Goal: Task Accomplishment & Management: Use online tool/utility

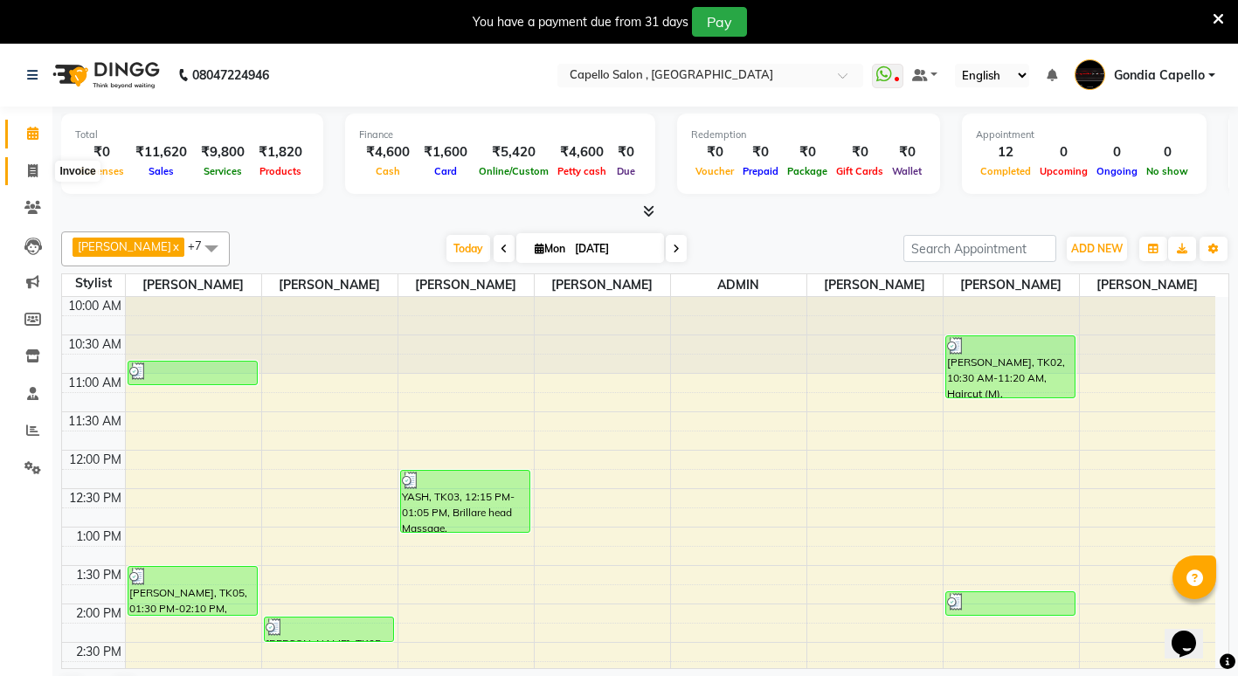
click at [44, 176] on span at bounding box center [32, 172] width 31 height 20
select select "service"
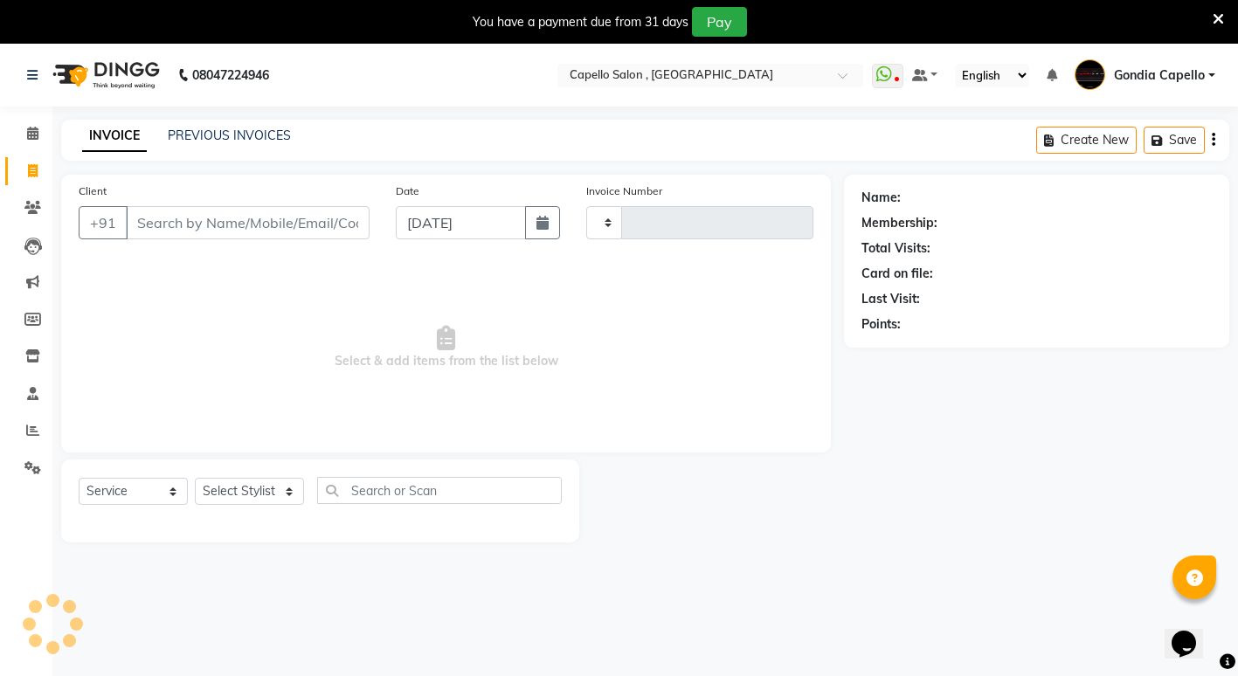
type input "2194"
select select "853"
click at [244, 498] on select "Select Stylist ADMIN ANIKET BAGDE BHASKAR KAWDE GAURAV KHOBRAGADE Gondia Capell…" at bounding box center [249, 491] width 109 height 27
select select "14375"
click at [195, 478] on select "Select Stylist ADMIN ANIKET BAGDE BHASKAR KAWDE GAURAV KHOBRAGADE Gondia Capell…" at bounding box center [249, 491] width 109 height 27
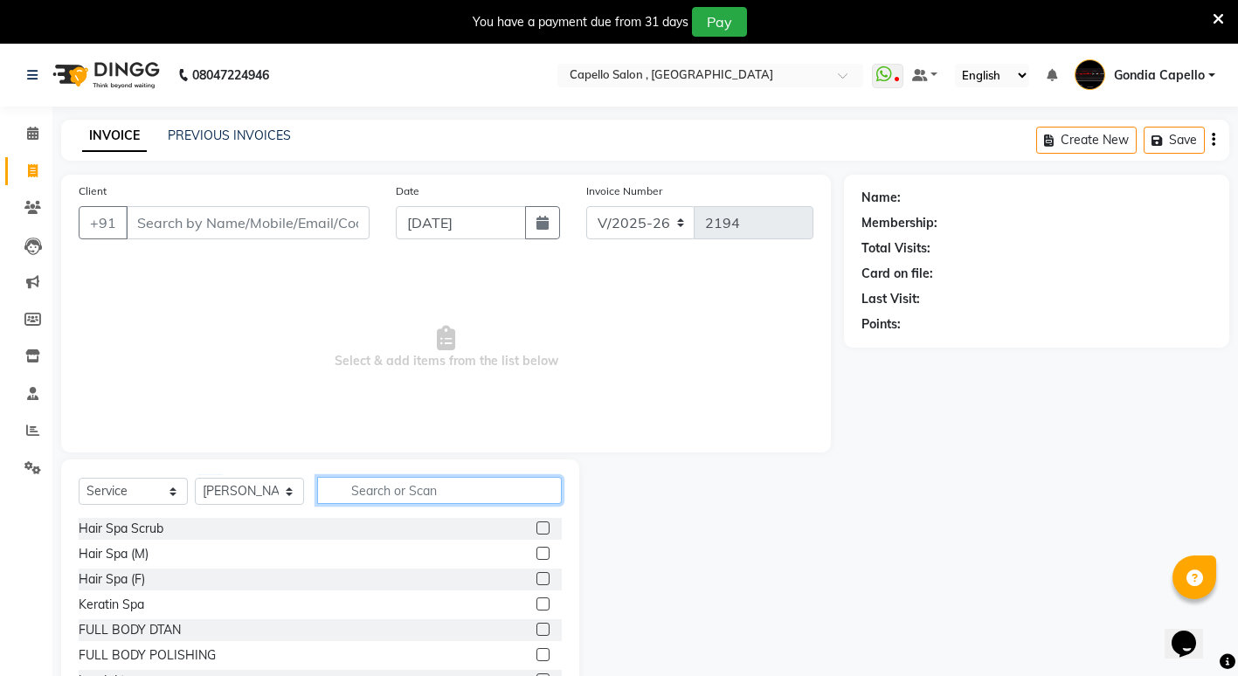
click at [383, 499] on input "text" at bounding box center [439, 490] width 245 height 27
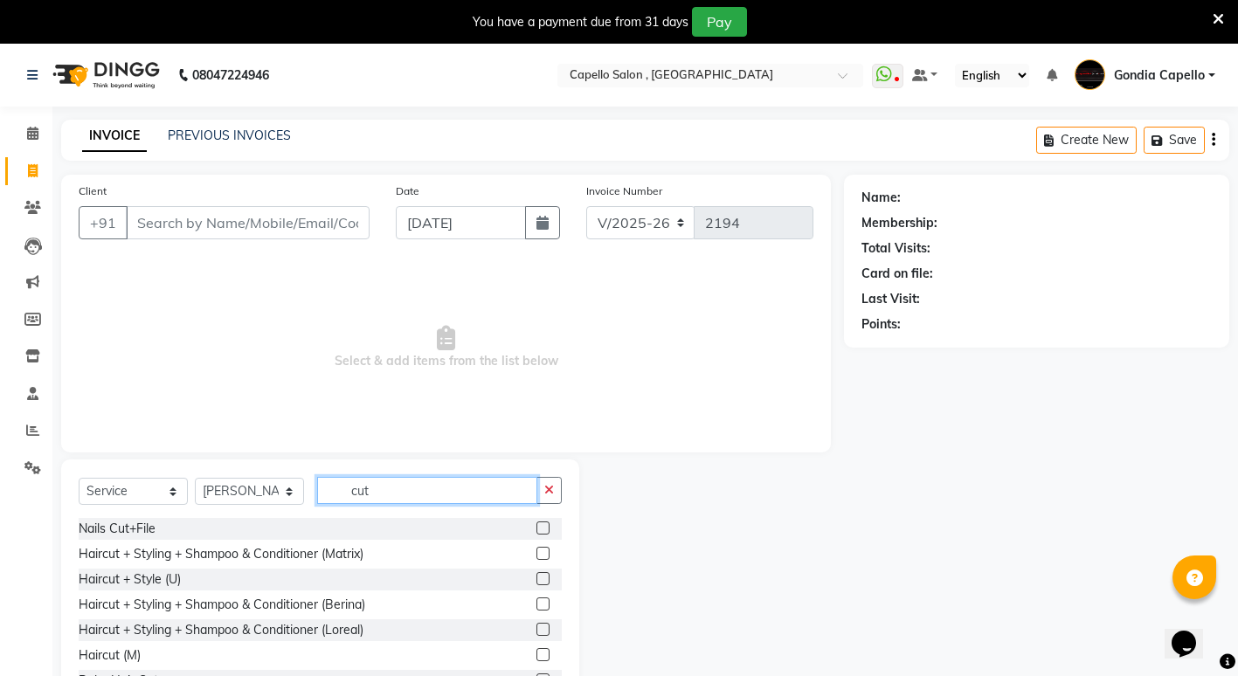
type input "cut"
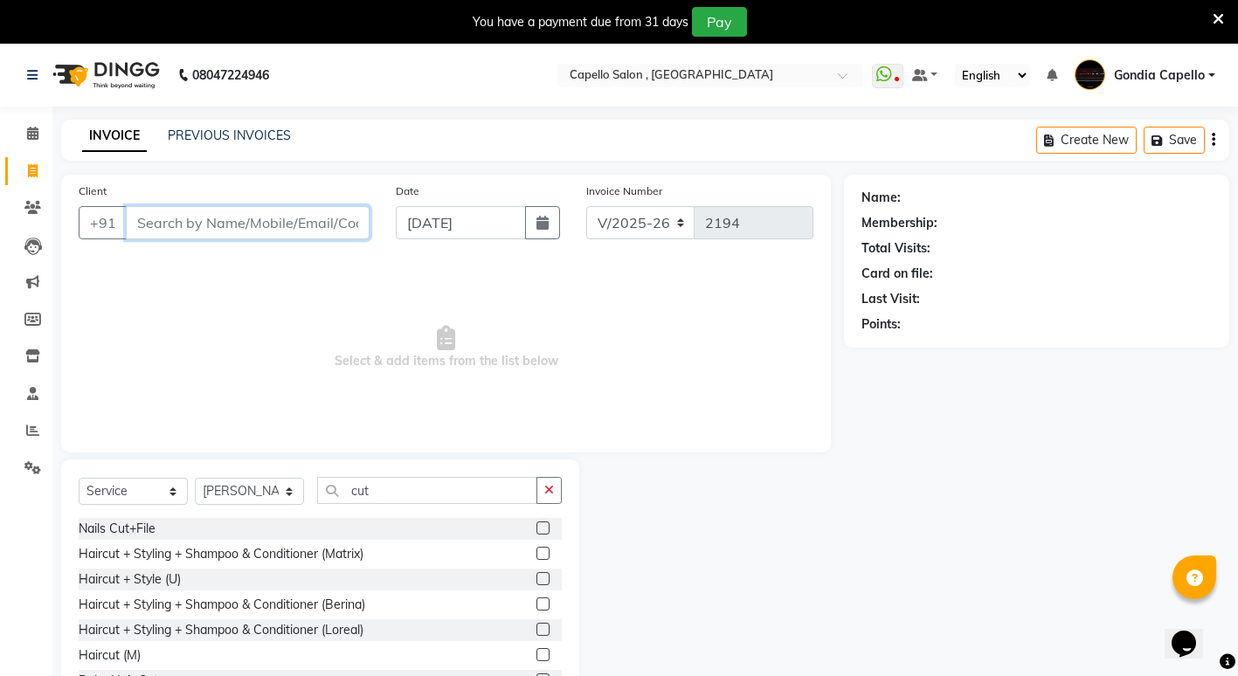
click at [289, 225] on input "Client" at bounding box center [248, 222] width 244 height 33
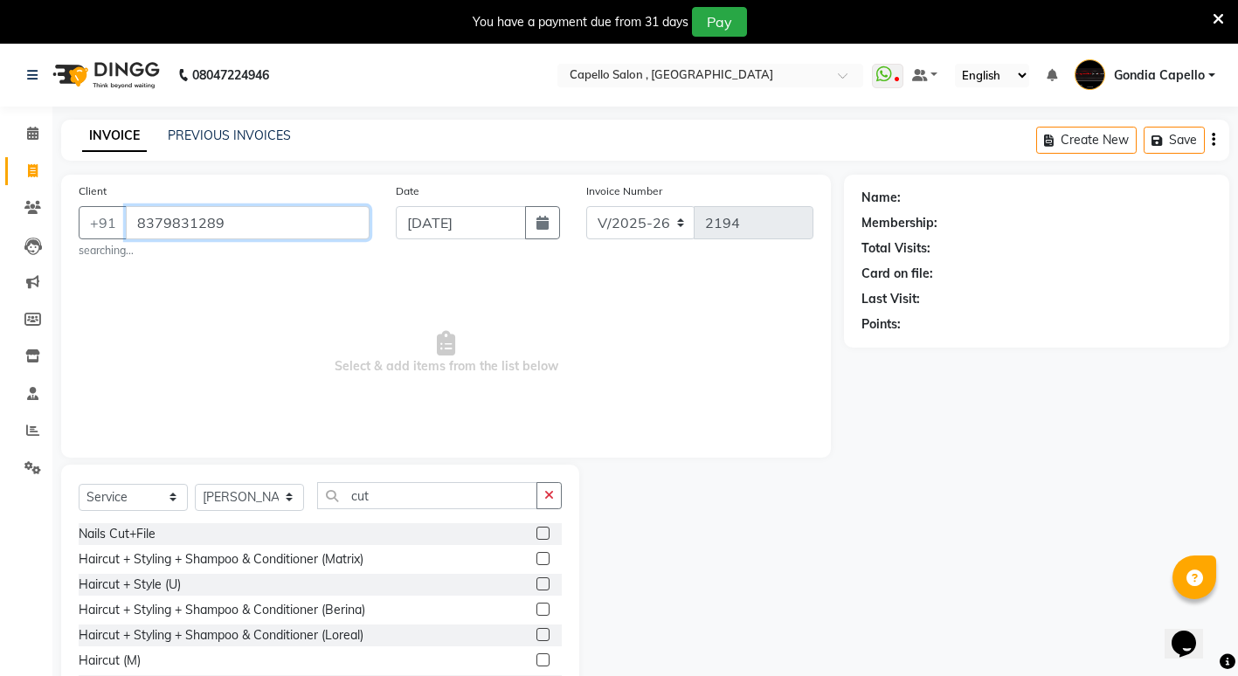
type input "8379831289"
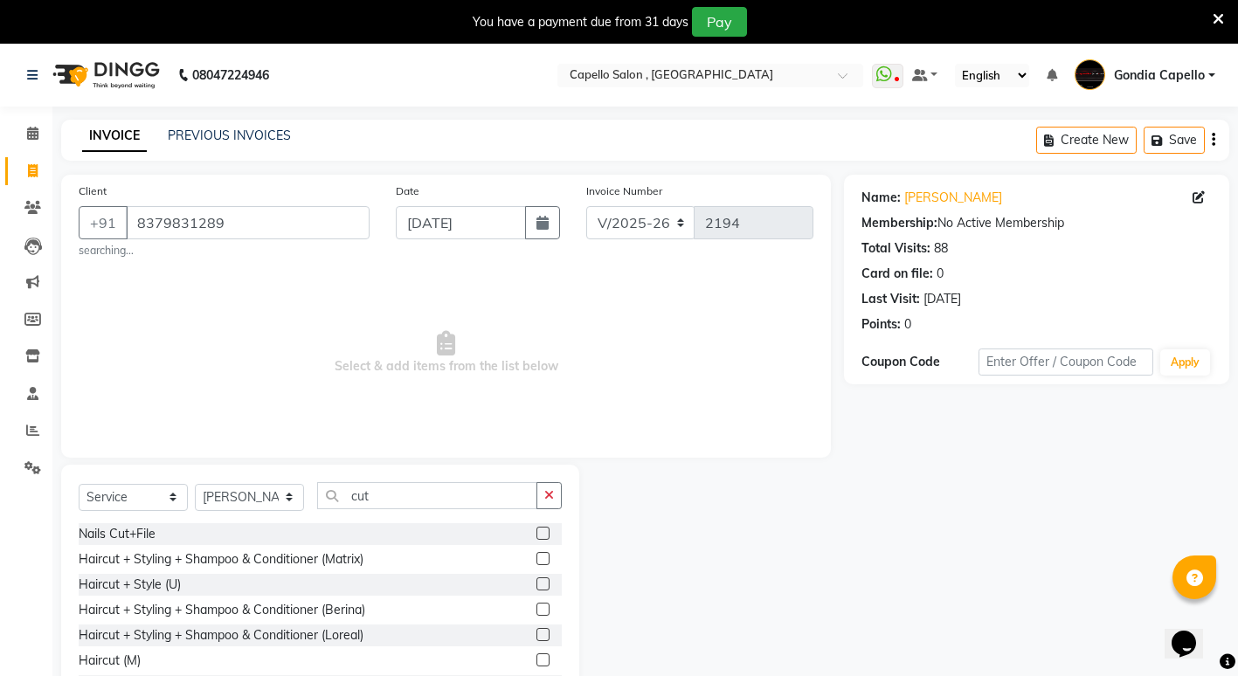
click at [537, 662] on label at bounding box center [543, 660] width 13 height 13
click at [537, 662] on input "checkbox" at bounding box center [542, 660] width 11 height 11
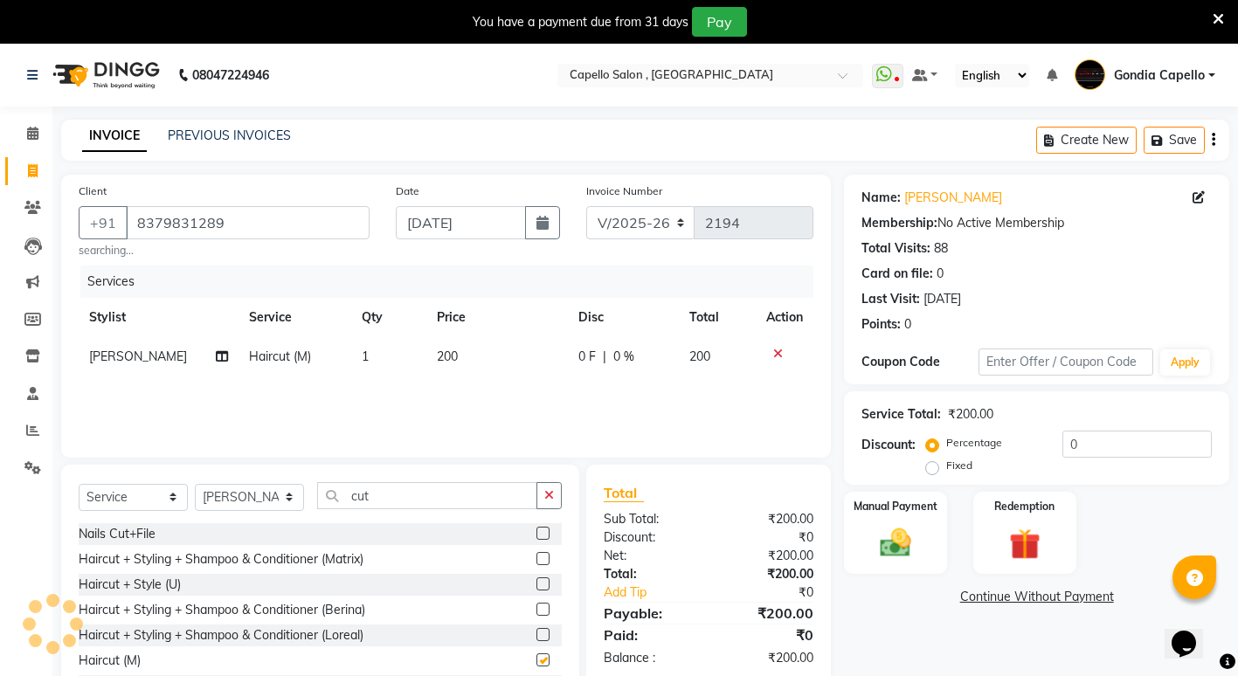
checkbox input "false"
click at [421, 499] on input "cut" at bounding box center [427, 495] width 220 height 27
type input "c"
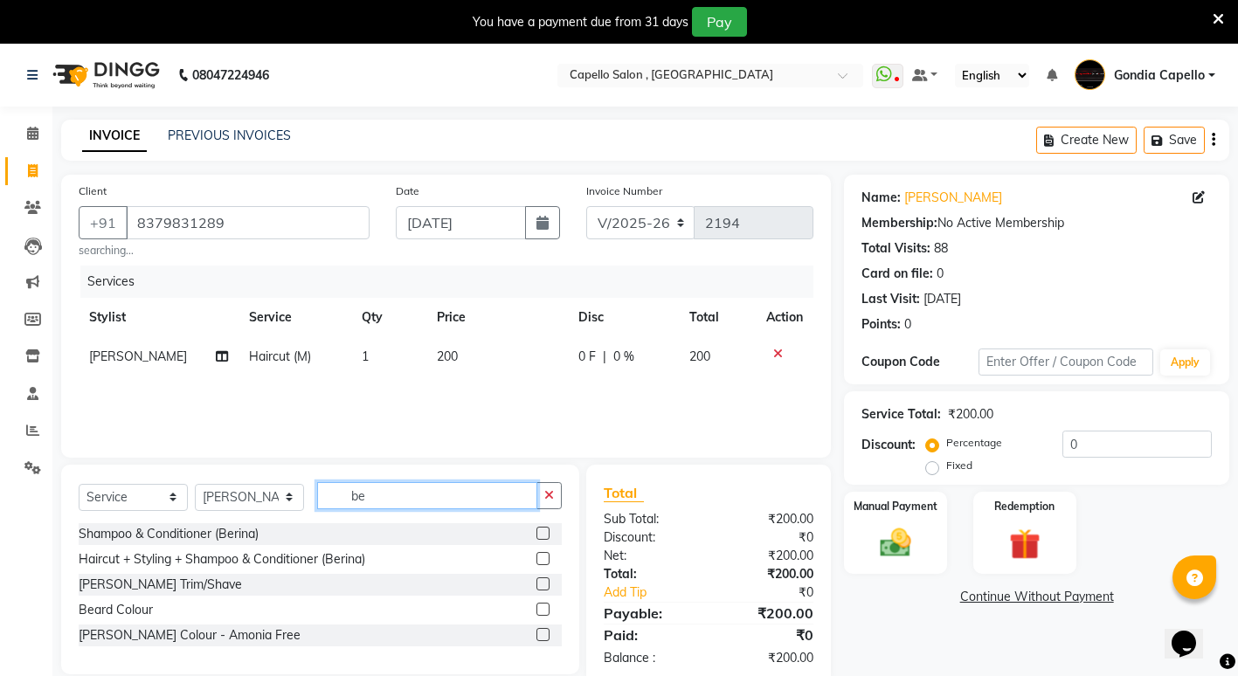
type input "be"
click at [545, 586] on label at bounding box center [543, 584] width 13 height 13
click at [545, 586] on input "checkbox" at bounding box center [542, 584] width 11 height 11
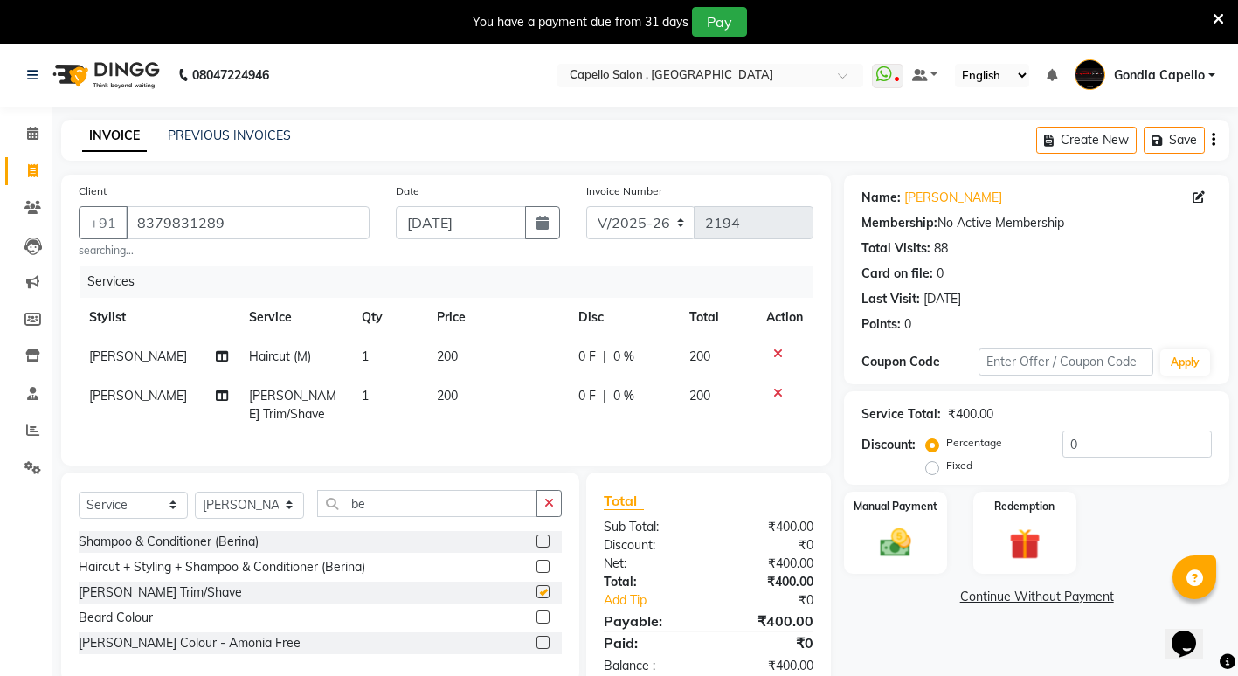
checkbox input "false"
click at [886, 551] on img at bounding box center [896, 543] width 53 height 38
click at [1123, 600] on span "CASH" at bounding box center [1126, 598] width 38 height 20
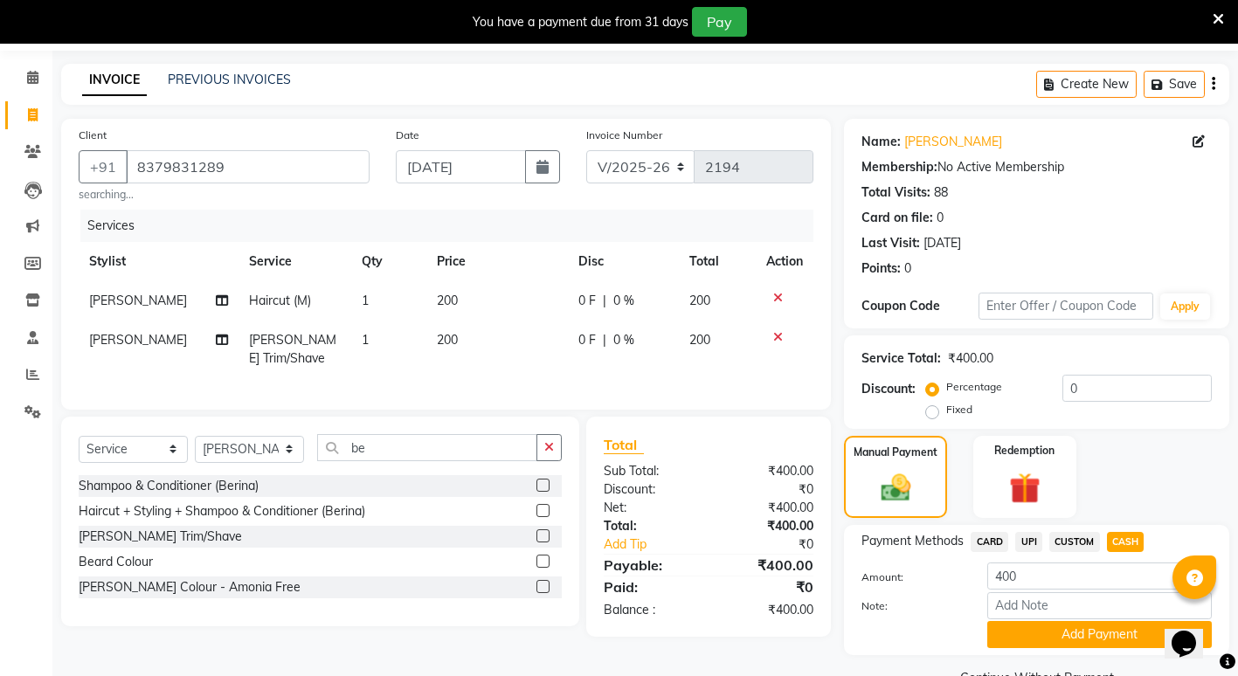
scroll to position [97, 0]
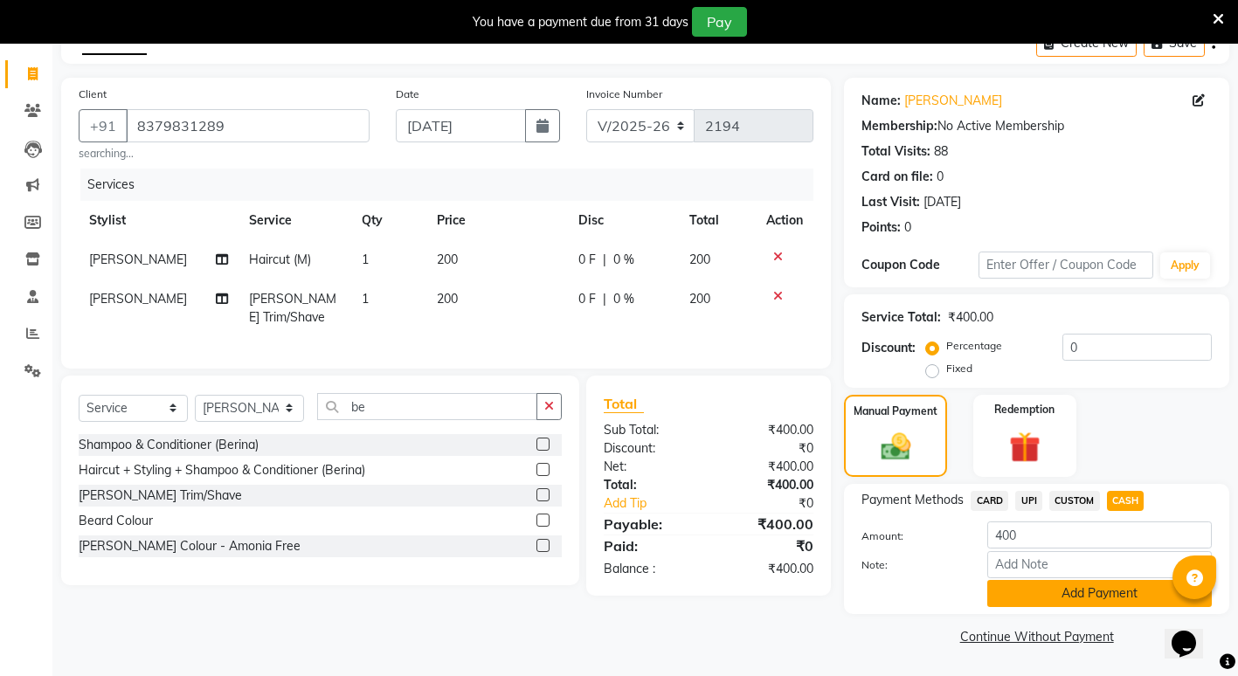
click at [1087, 604] on button "Add Payment" at bounding box center [1100, 593] width 225 height 27
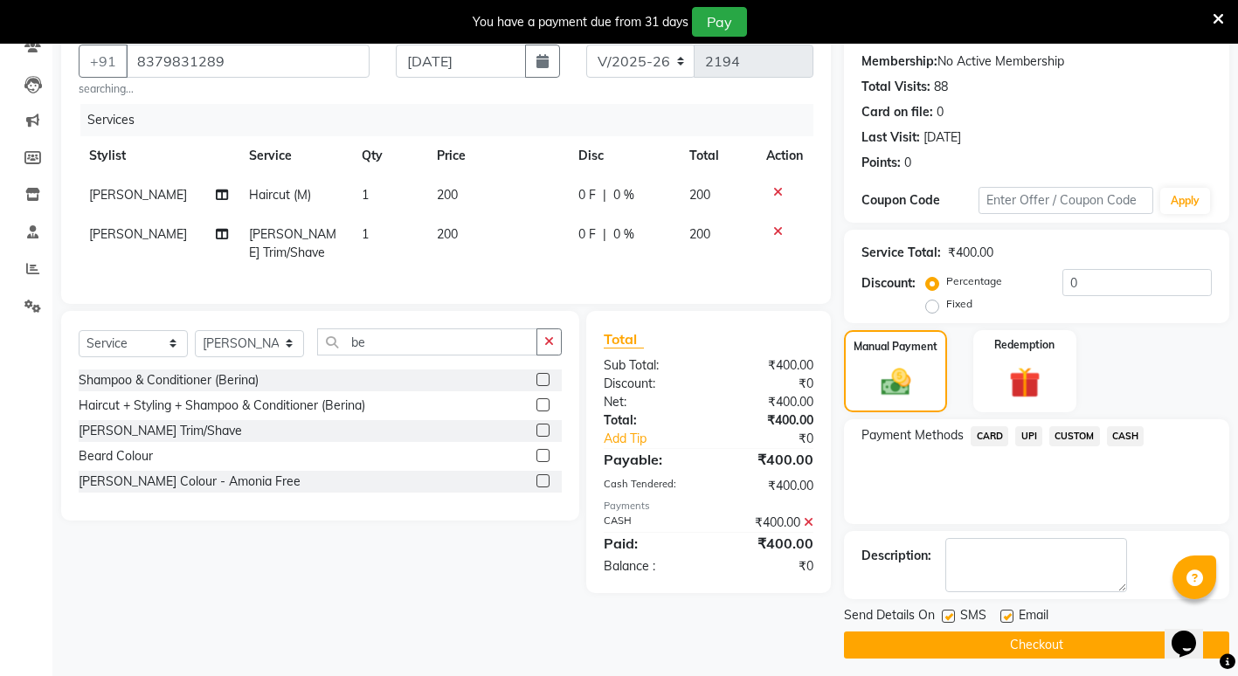
scroll to position [170, 0]
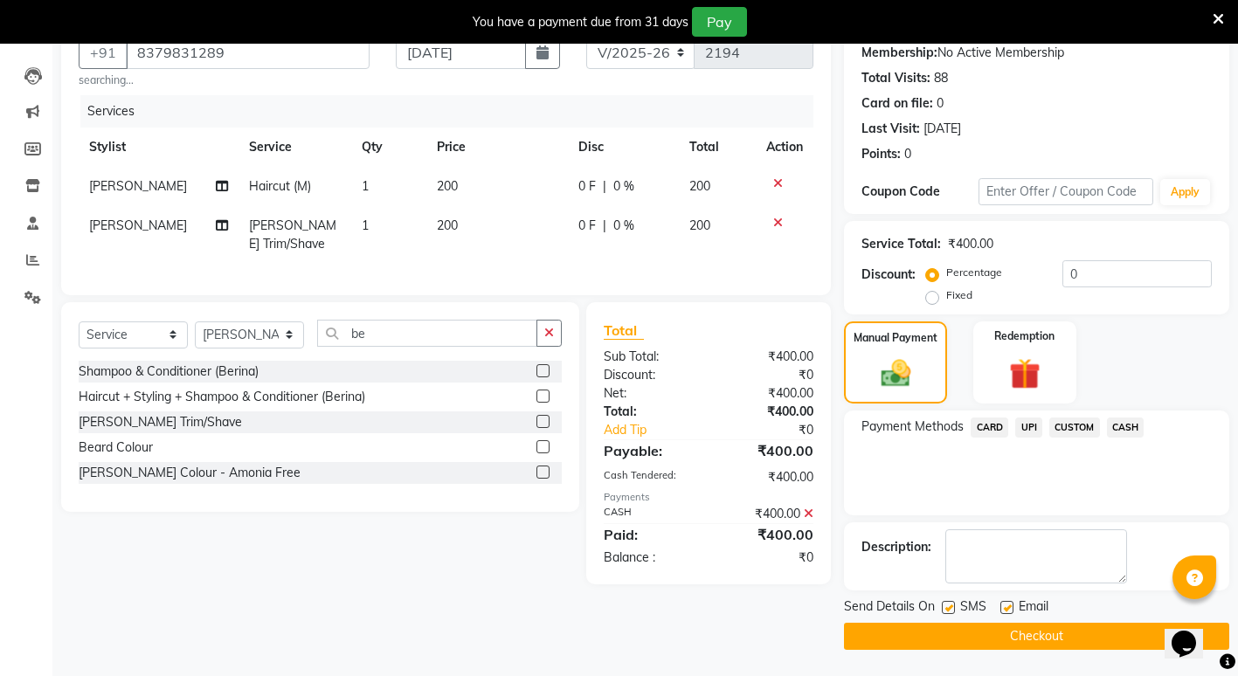
click at [970, 637] on button "Checkout" at bounding box center [1036, 636] width 385 height 27
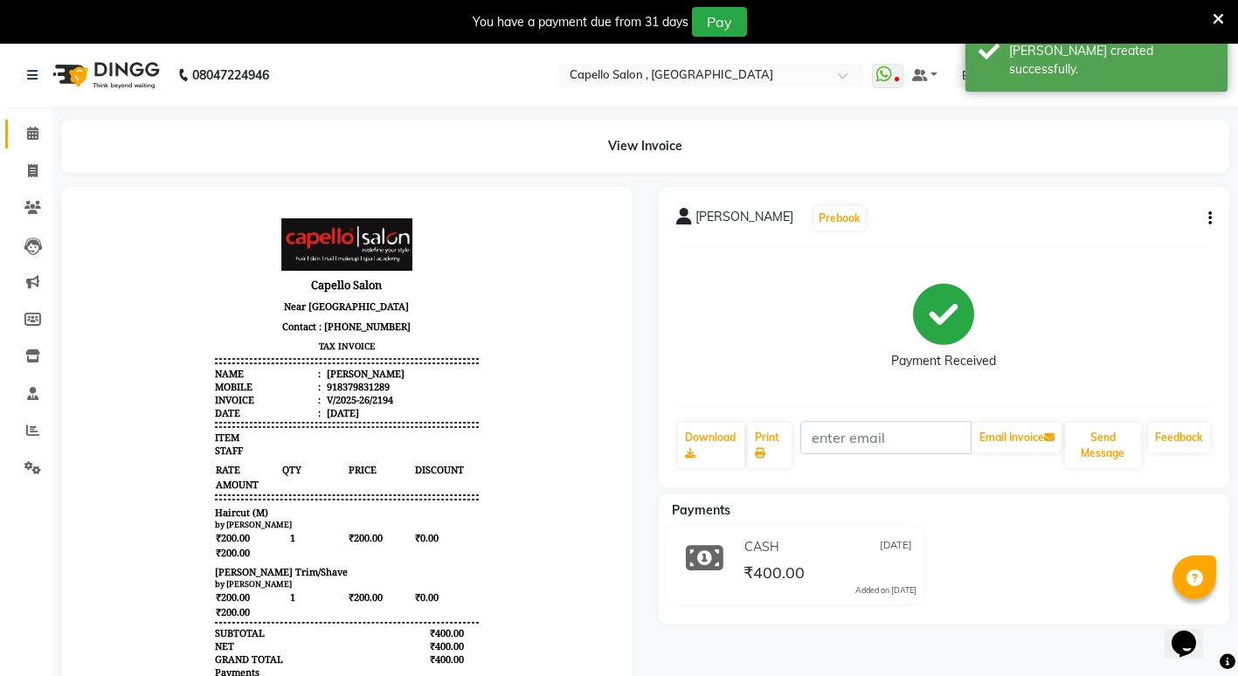
click at [37, 146] on link "Calendar" at bounding box center [26, 134] width 42 height 29
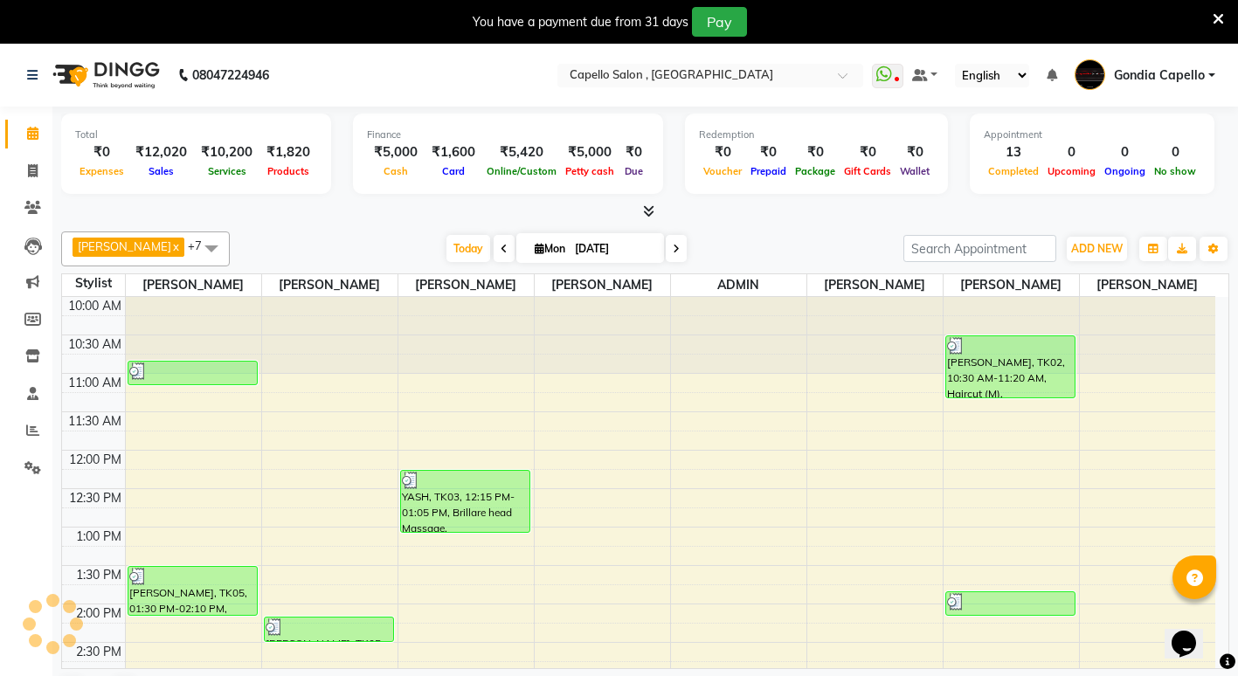
scroll to position [536, 0]
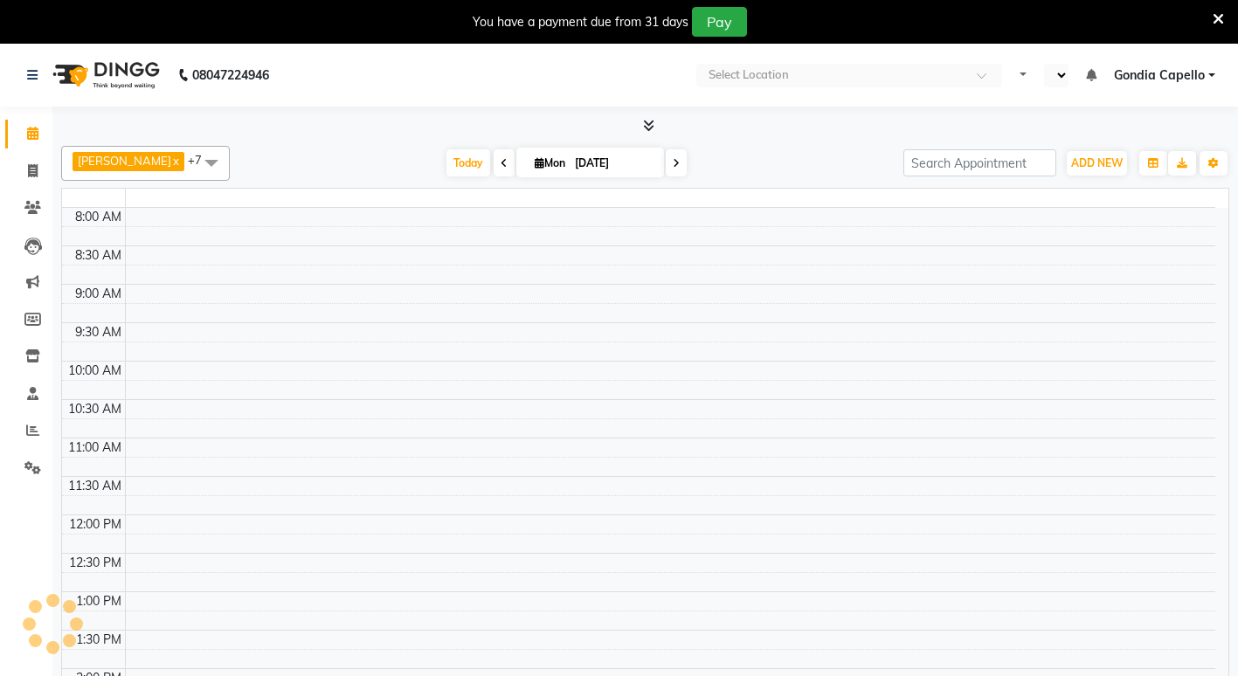
select select "en"
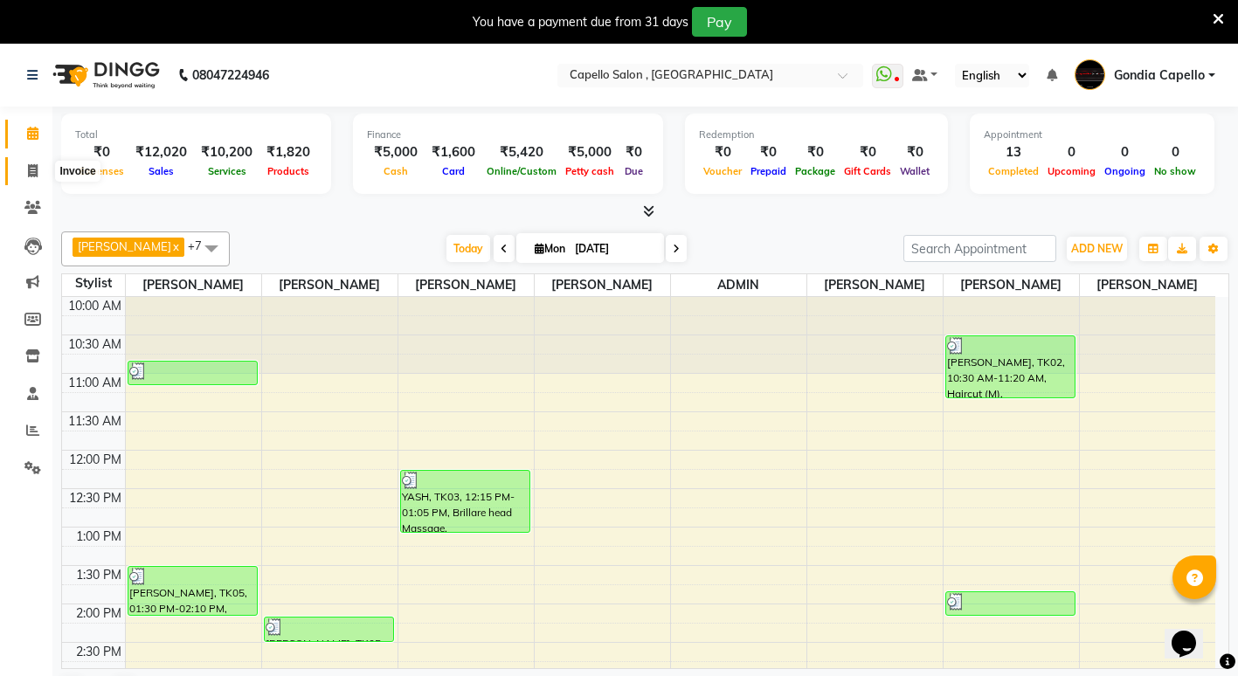
click at [35, 177] on span at bounding box center [32, 172] width 31 height 20
select select "service"
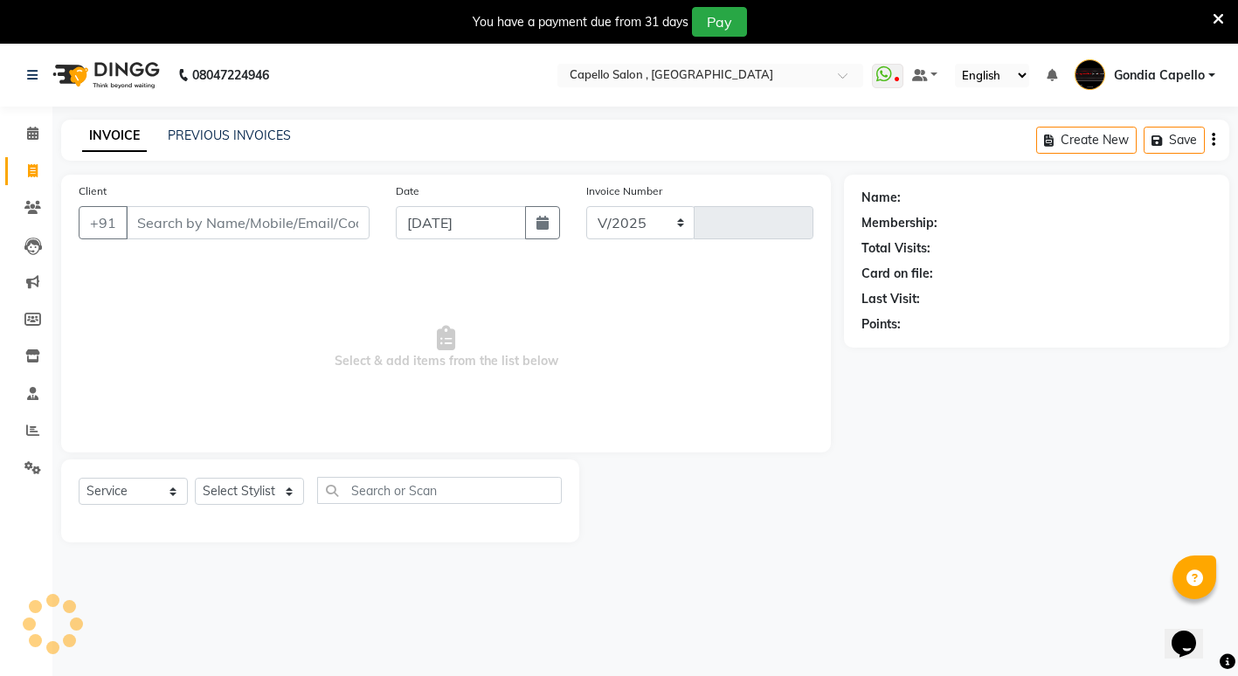
select select "853"
type input "2195"
click at [211, 138] on link "PREVIOUS INVOICES" at bounding box center [229, 136] width 123 height 16
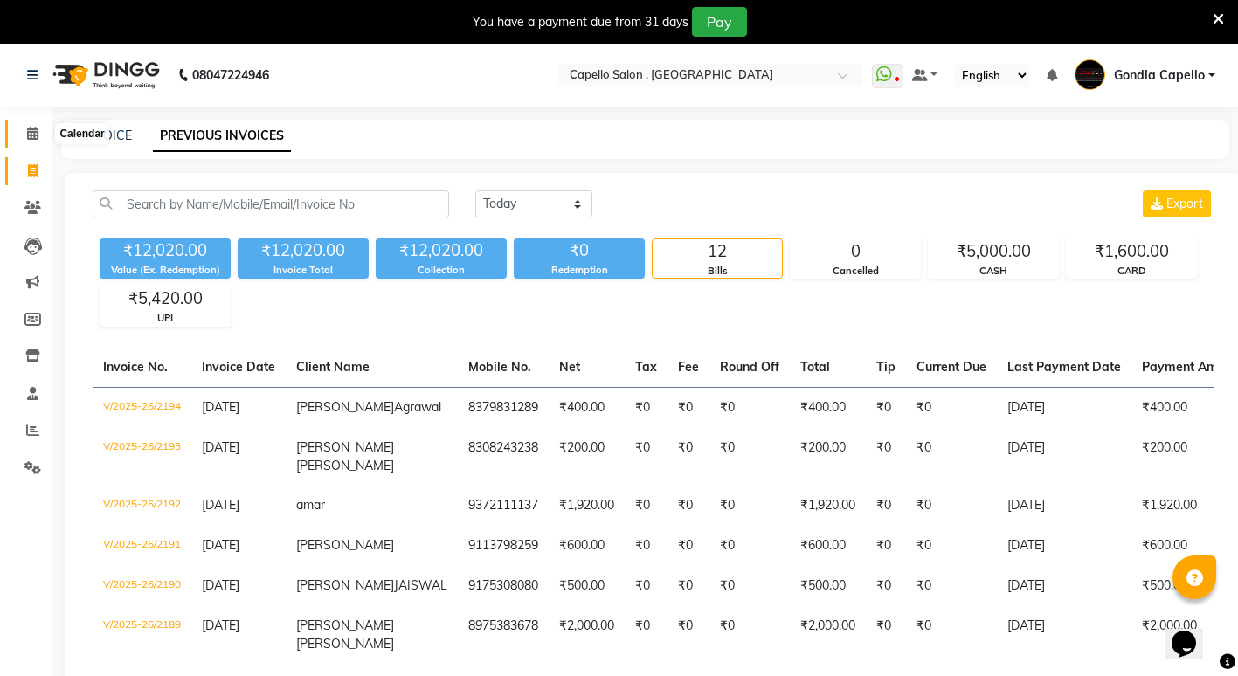
click at [31, 138] on icon at bounding box center [32, 133] width 11 height 13
